Goal: Navigation & Orientation: Find specific page/section

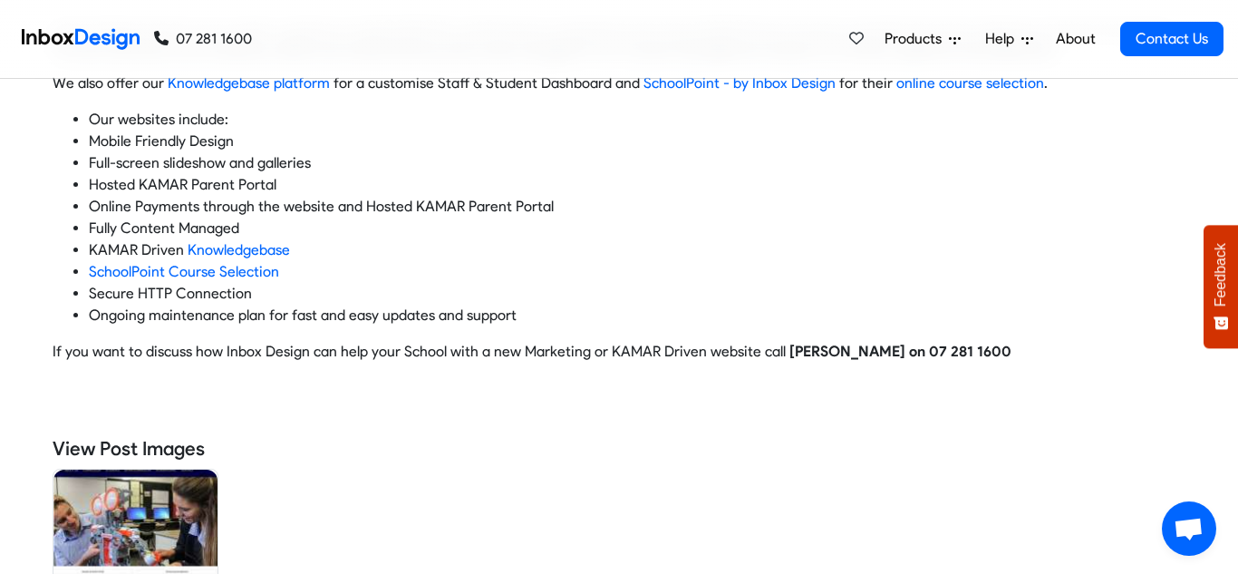
scroll to position [435, 0]
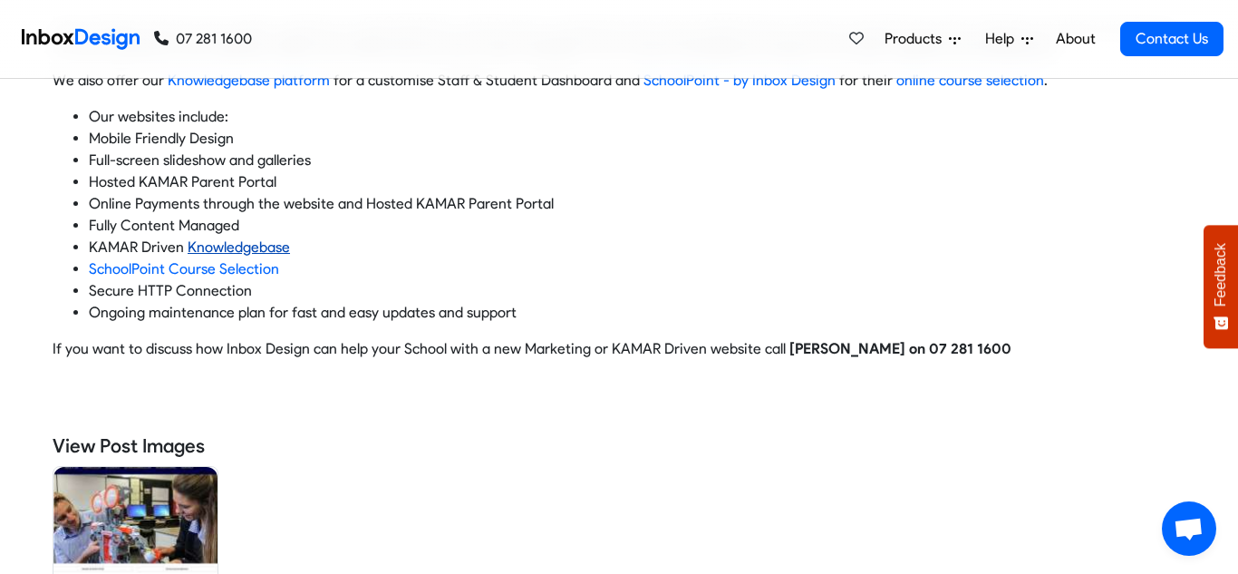
click at [210, 247] on link "Knowledgebase" at bounding box center [239, 246] width 102 height 17
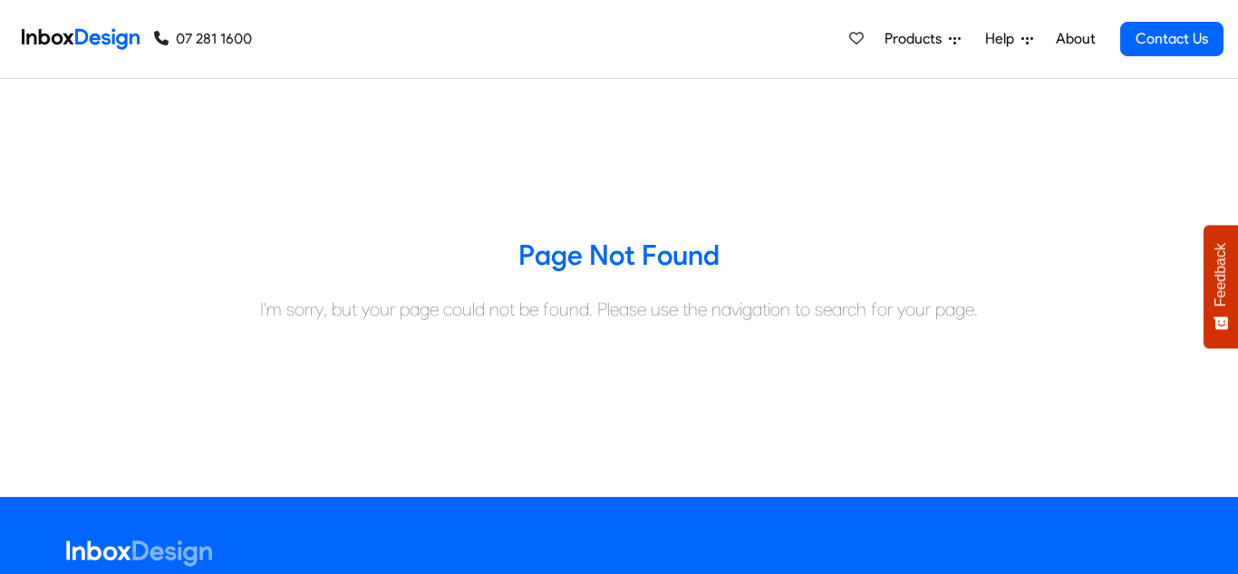
scroll to position [16, 0]
